Goal: Information Seeking & Learning: Learn about a topic

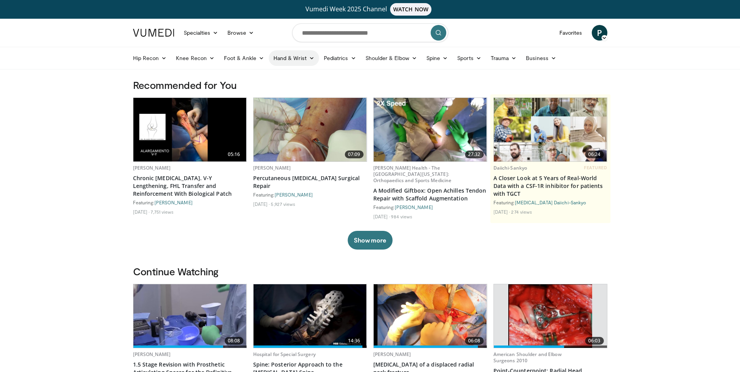
click at [314, 53] on link "Hand & Wrist" at bounding box center [294, 58] width 50 height 16
click at [288, 81] on link "Hand" at bounding box center [315, 76] width 93 height 12
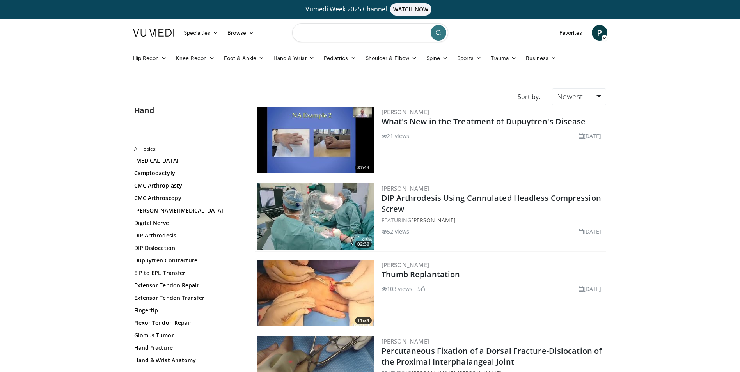
click at [349, 35] on input "Search topics, interventions" at bounding box center [370, 32] width 156 height 19
type input "**********"
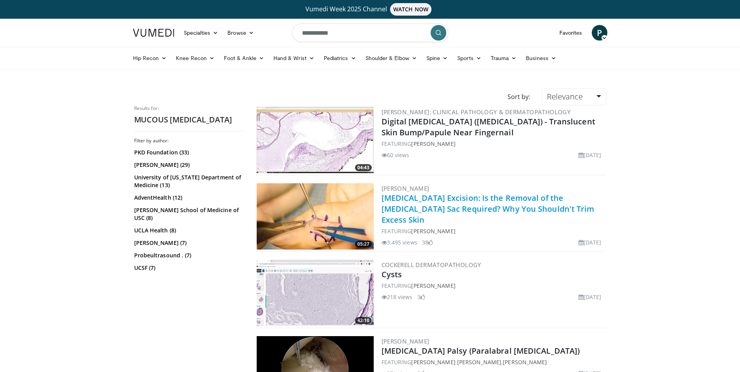
click at [506, 196] on link "[MEDICAL_DATA] Excision: Is the Removal of the [MEDICAL_DATA] Sac Required? Why…" at bounding box center [488, 209] width 213 height 32
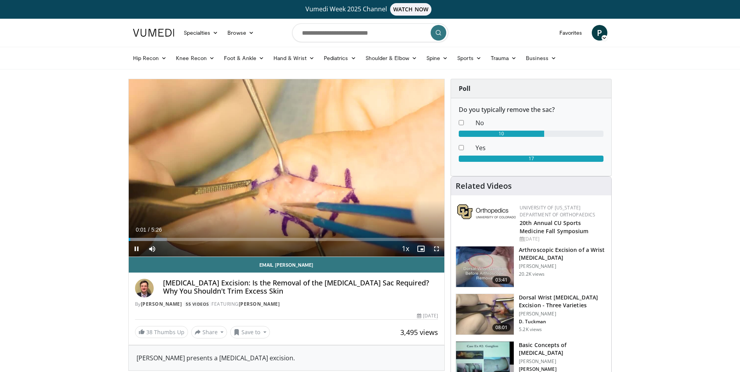
click at [437, 252] on span "Video Player" at bounding box center [437, 249] width 16 height 16
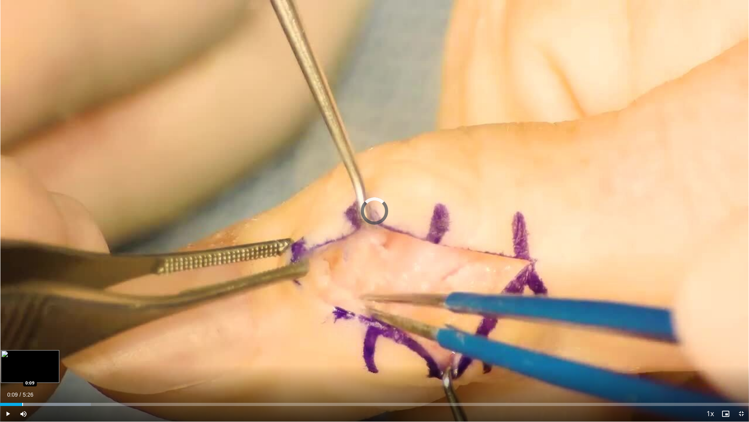
click at [22, 372] on div "Loaded : 12.14% 0:09 0:09" at bounding box center [374, 401] width 749 height 7
click at [39, 372] on div "Progress Bar" at bounding box center [39, 403] width 1 height 3
click at [57, 372] on div "Progress Bar" at bounding box center [57, 403] width 1 height 3
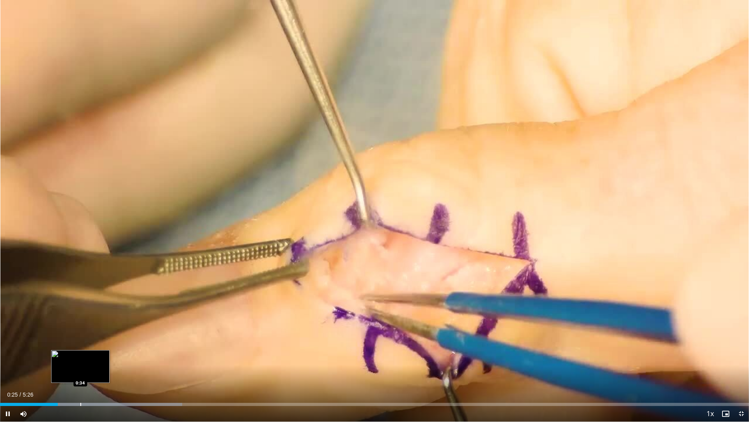
click at [80, 372] on div "Progress Bar" at bounding box center [80, 403] width 1 height 3
click at [99, 372] on div "Progress Bar" at bounding box center [99, 403] width 1 height 3
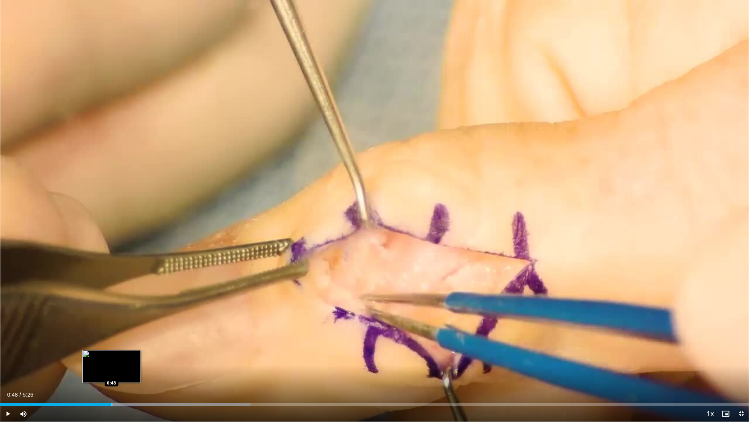
click at [112, 372] on div "Progress Bar" at bounding box center [112, 403] width 1 height 3
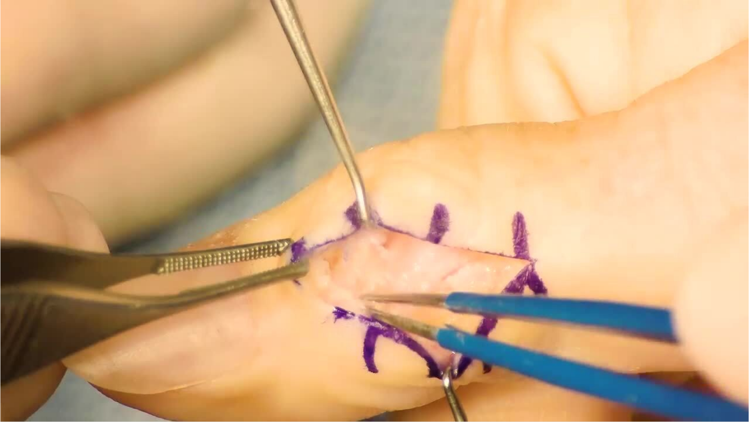
click at [150, 372] on video-js "**********" at bounding box center [374, 211] width 749 height 422
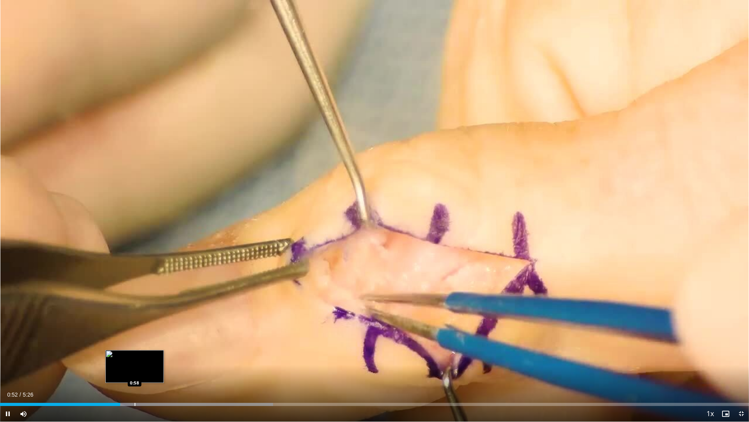
click at [135, 372] on div "Progress Bar" at bounding box center [135, 403] width 1 height 3
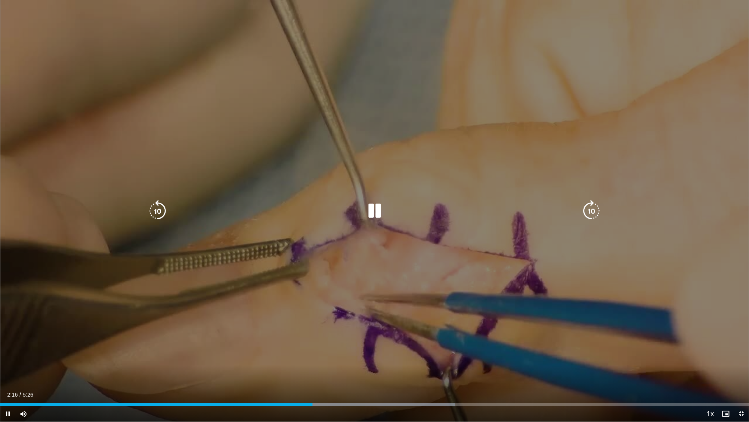
click at [372, 208] on icon "Video Player" at bounding box center [375, 211] width 22 height 22
